Goal: Transaction & Acquisition: Book appointment/travel/reservation

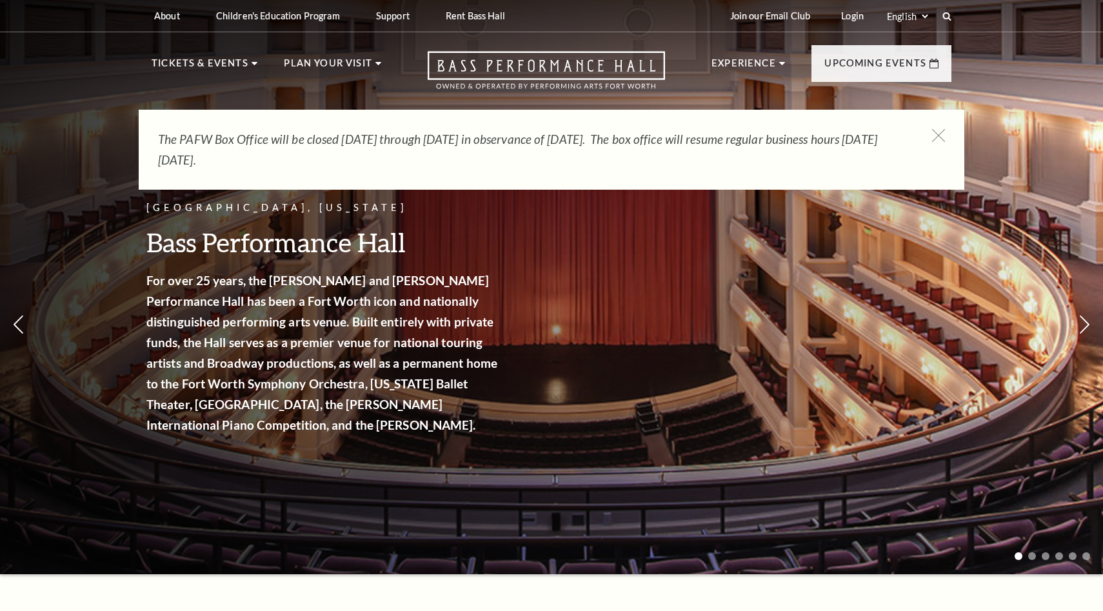
click at [238, 387] on strong "For over 25 years, the [PERSON_NAME] and [PERSON_NAME] Performance Hall has bee…" at bounding box center [321, 352] width 351 height 159
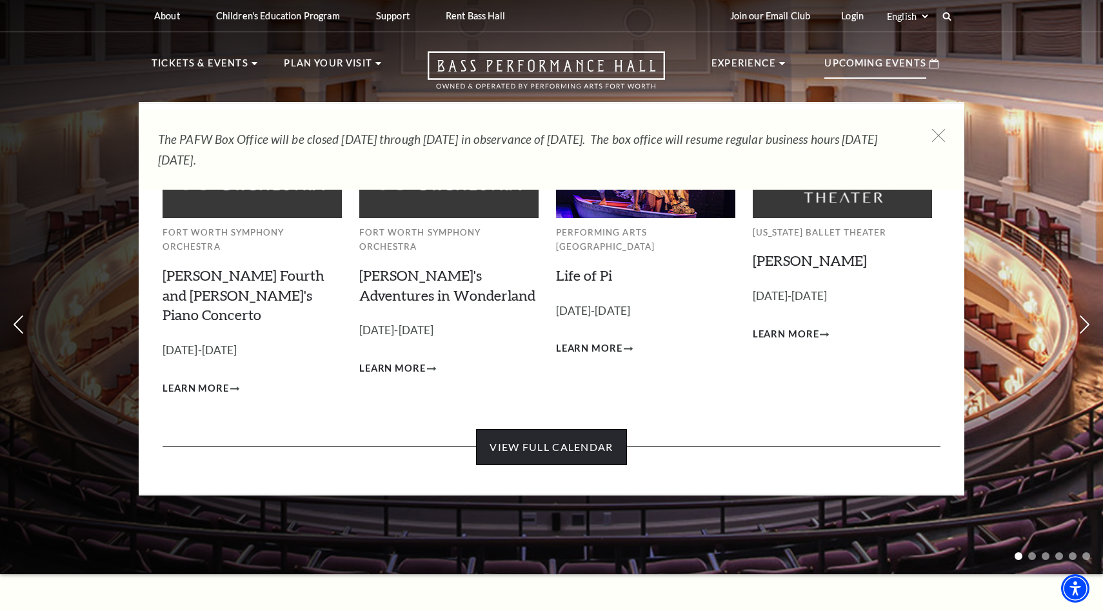
click at [526, 429] on link "View Full Calendar" at bounding box center [551, 447] width 150 height 36
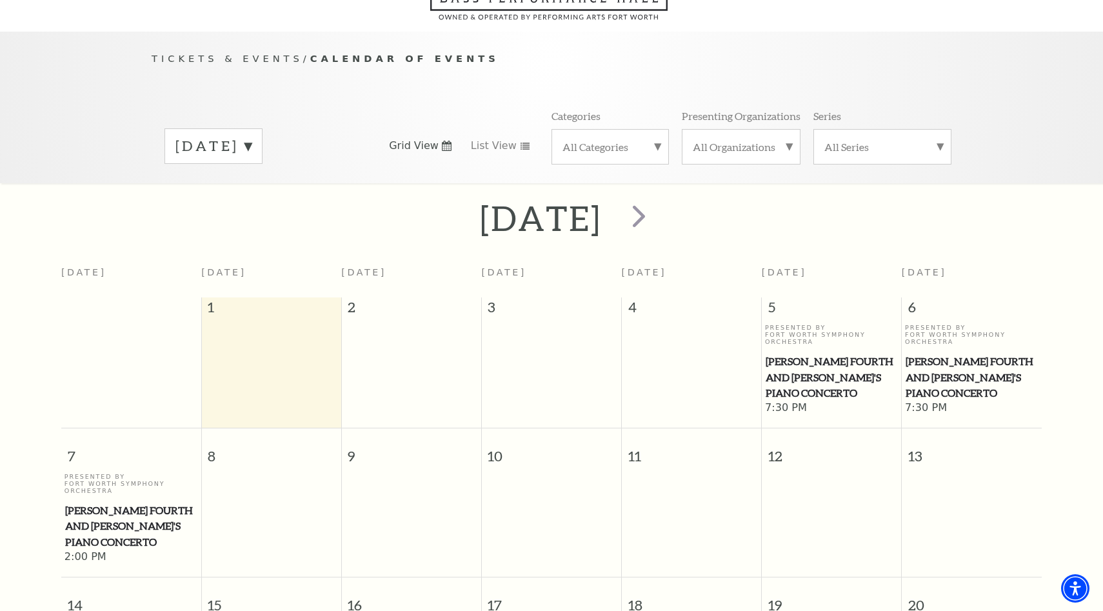
scroll to position [114, 0]
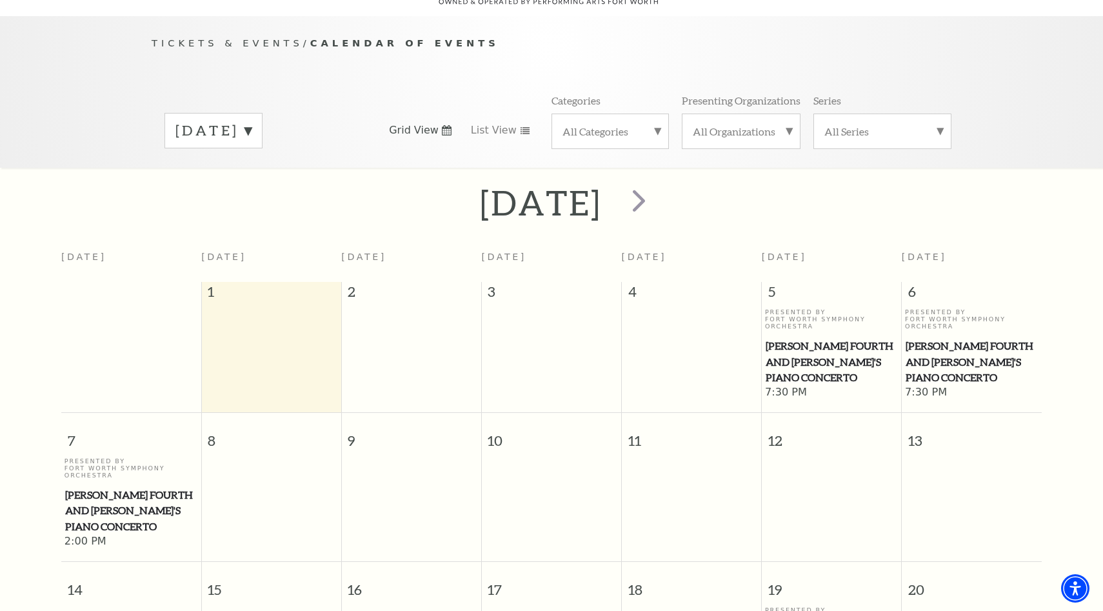
click at [639, 494] on td at bounding box center [692, 503] width 140 height 92
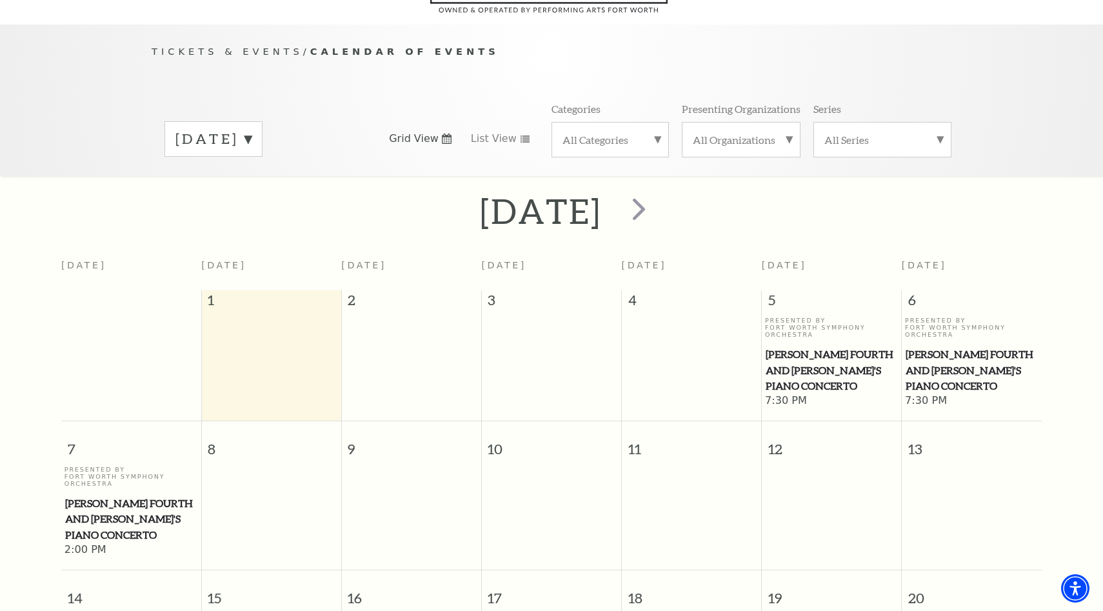
scroll to position [0, 0]
